Goal: Find specific page/section: Find specific page/section

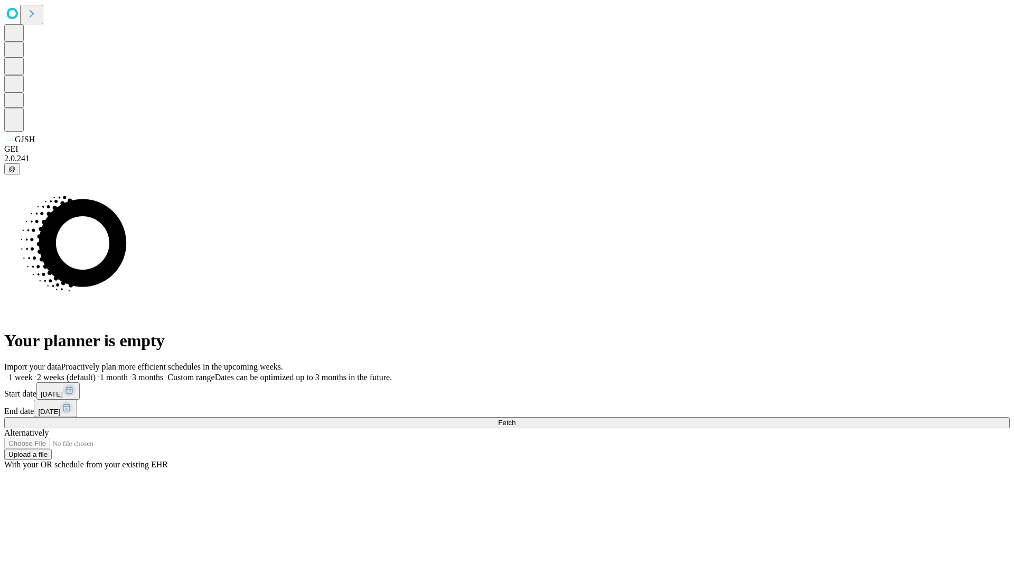
click at [516, 418] on span "Fetch" at bounding box center [506, 422] width 17 height 8
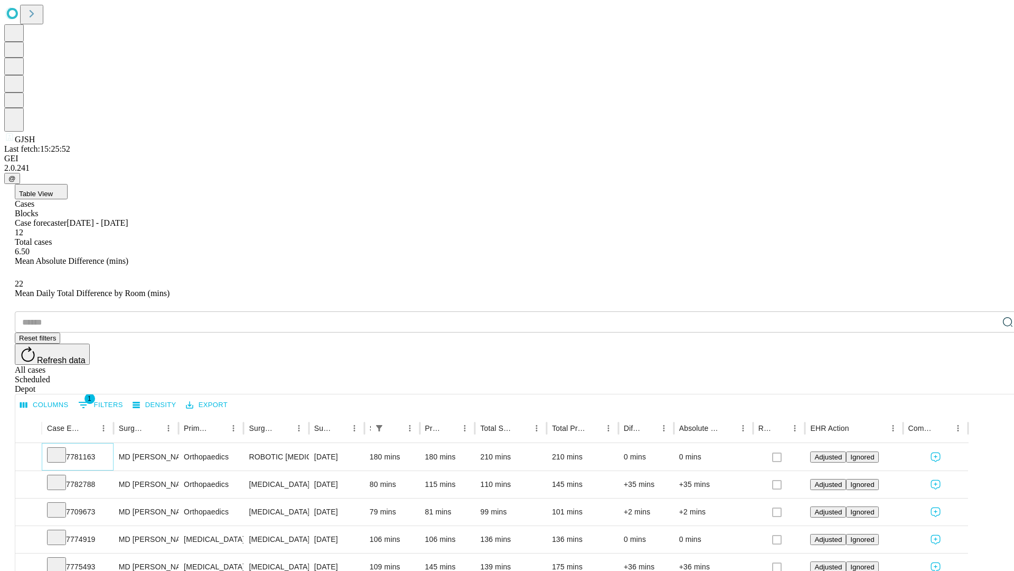
click at [62, 449] on icon at bounding box center [56, 454] width 11 height 11
